Goal: Complete application form

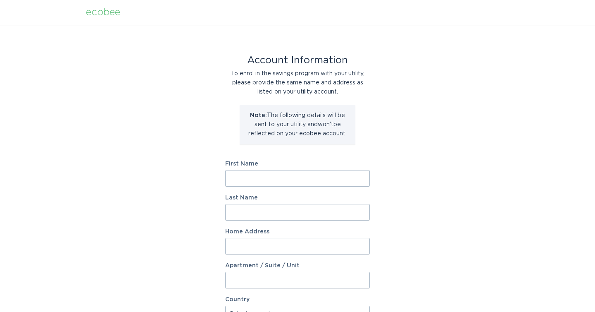
click at [270, 190] on form "First Name Last Name Home Address Apartment / Suite / Unit Country Select a cou…" at bounding box center [297, 305] width 145 height 288
click at [267, 183] on input "First Name" at bounding box center [297, 178] width 145 height 17
type input "[PERSON_NAME]"
type input "[STREET_ADDRESS]"
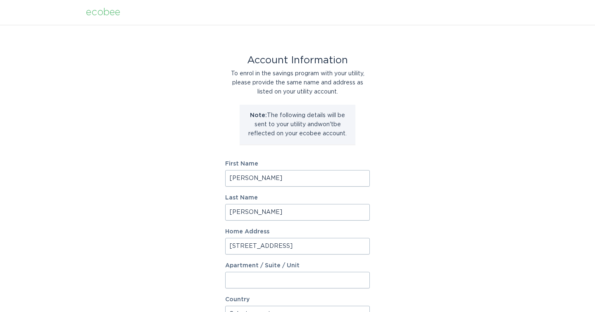
select select "US"
type input "[GEOGRAPHIC_DATA]"
type input "55044"
select select "MN"
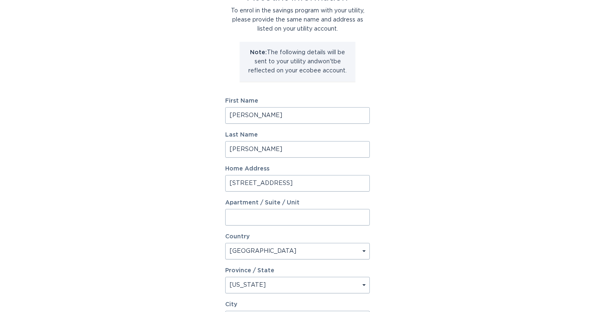
scroll to position [68, 0]
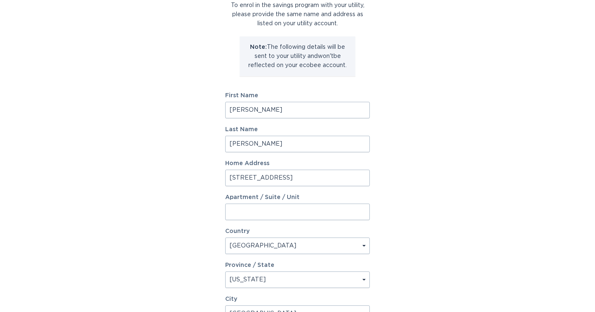
type input "[PERSON_NAME]"
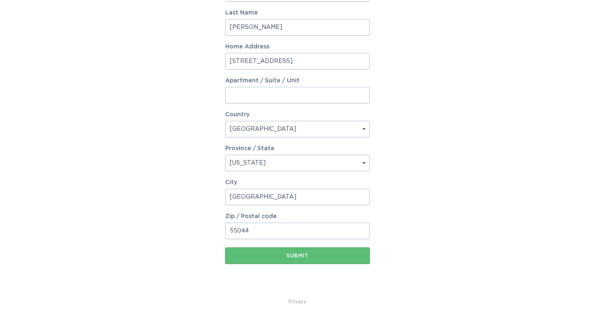
scroll to position [191, 0]
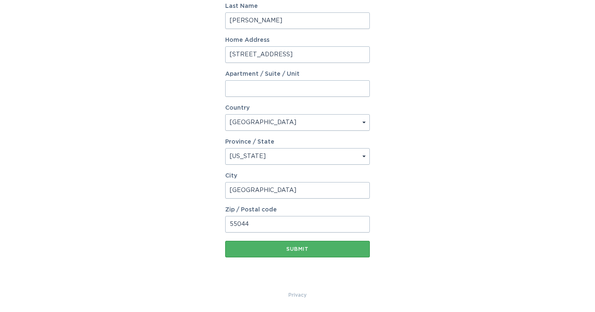
click at [280, 252] on button "Submit" at bounding box center [297, 249] width 145 height 17
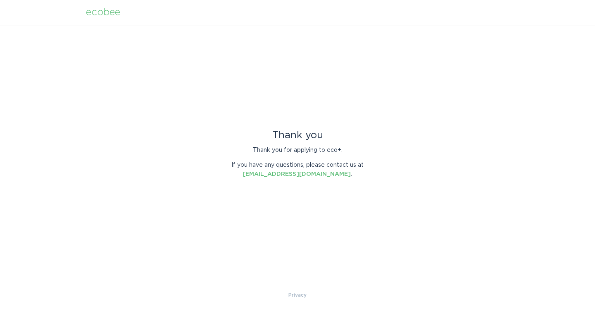
scroll to position [0, 0]
click at [107, 9] on div "ecobee" at bounding box center [103, 12] width 34 height 9
